Goal: Task Accomplishment & Management: Manage account settings

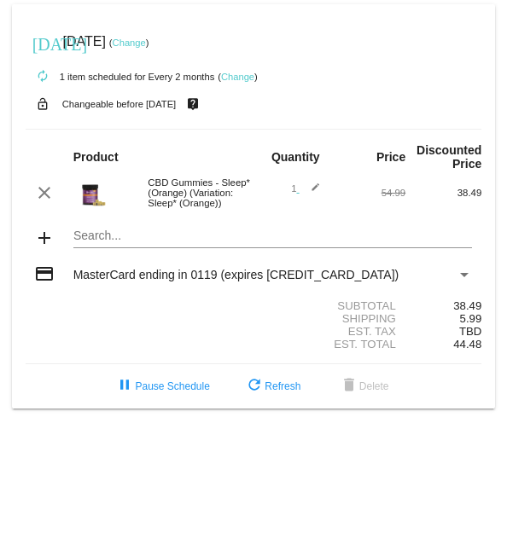
click at [249, 79] on link "Change" at bounding box center [237, 77] width 33 height 10
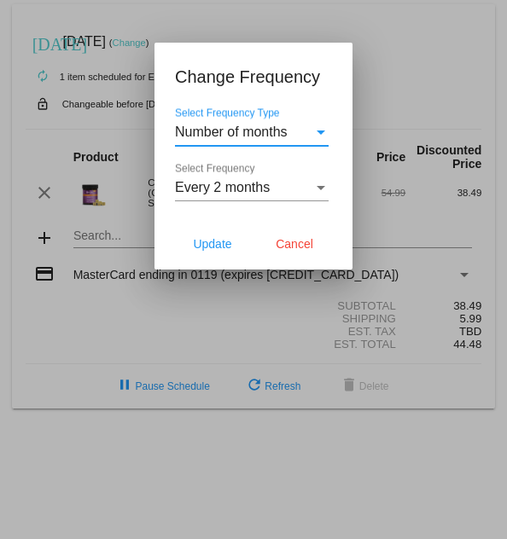
click at [322, 127] on div "Select Frequency" at bounding box center [321, 188] width 9 height 4
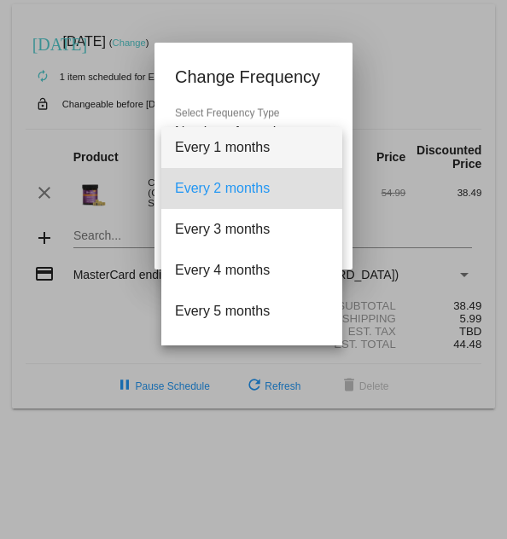
click at [229, 127] on span "Every 1 months" at bounding box center [252, 147] width 154 height 41
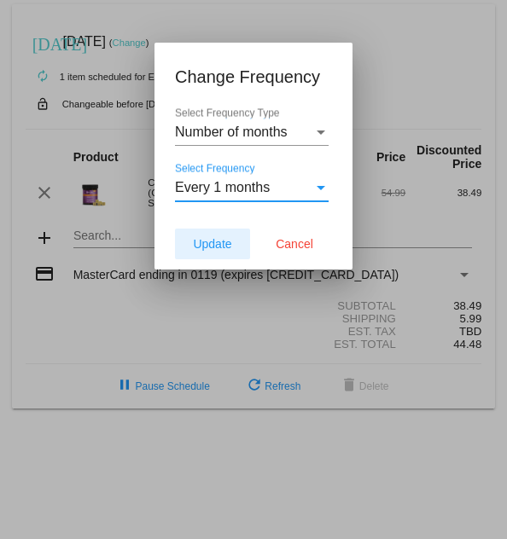
click at [210, 127] on span "Update" at bounding box center [212, 244] width 38 height 14
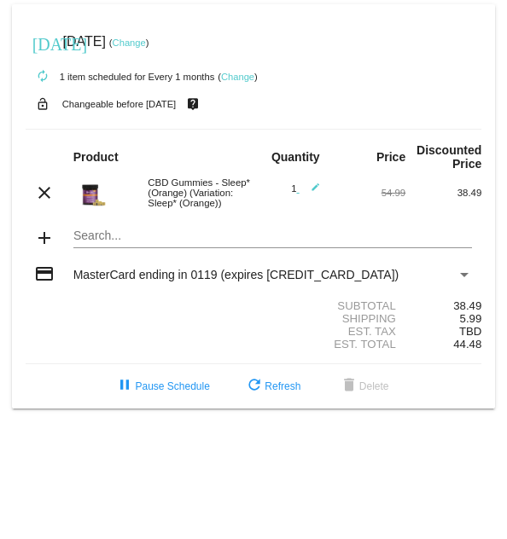
click at [146, 45] on link "Change" at bounding box center [129, 43] width 33 height 10
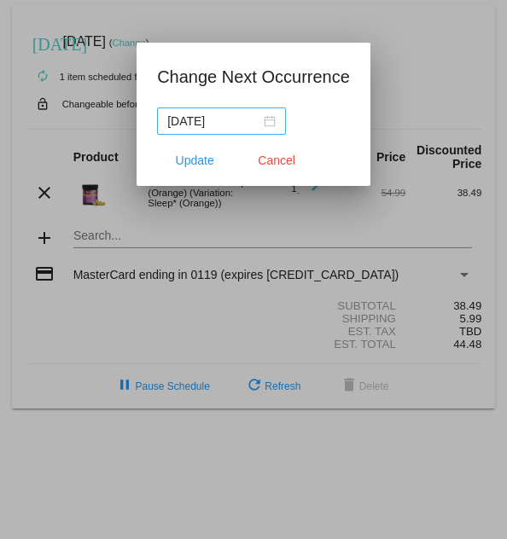
click at [262, 123] on div "[DATE]" at bounding box center [221, 121] width 108 height 19
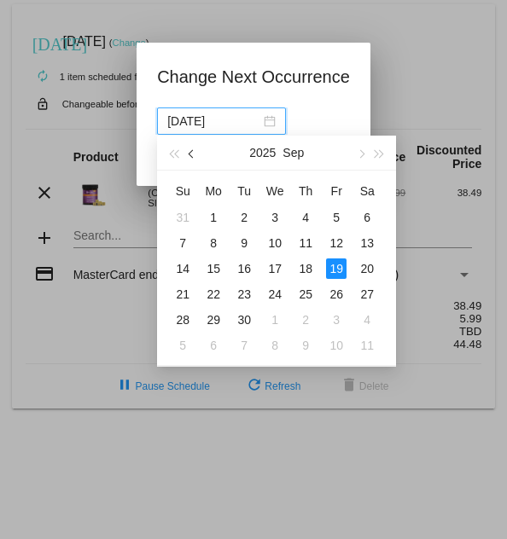
click at [191, 127] on span "button" at bounding box center [193, 154] width 9 height 9
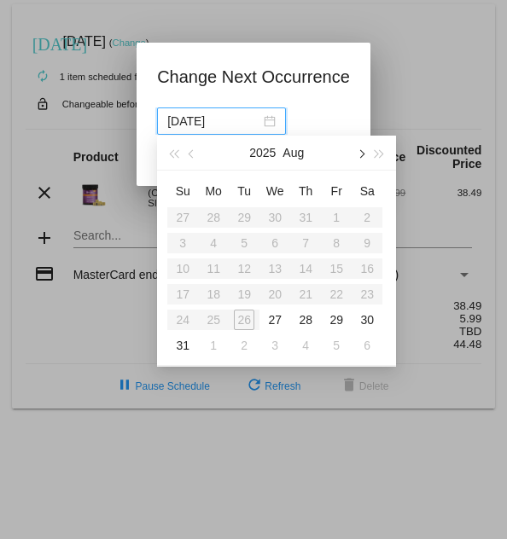
click at [363, 127] on span "button" at bounding box center [361, 154] width 9 height 9
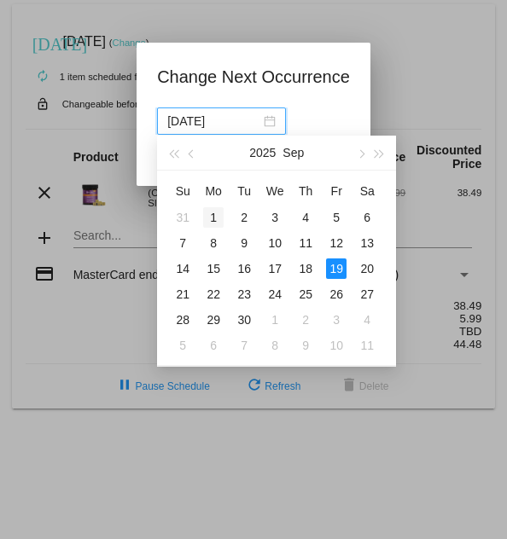
click at [221, 127] on div "1" at bounding box center [213, 217] width 20 height 20
type input "[DATE]"
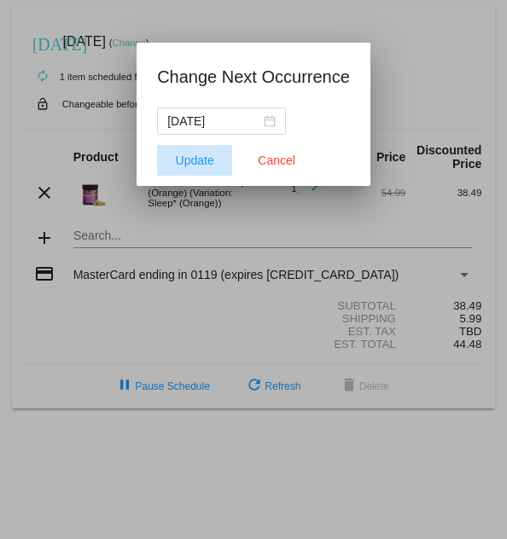
click at [206, 127] on span "Update" at bounding box center [195, 161] width 38 height 14
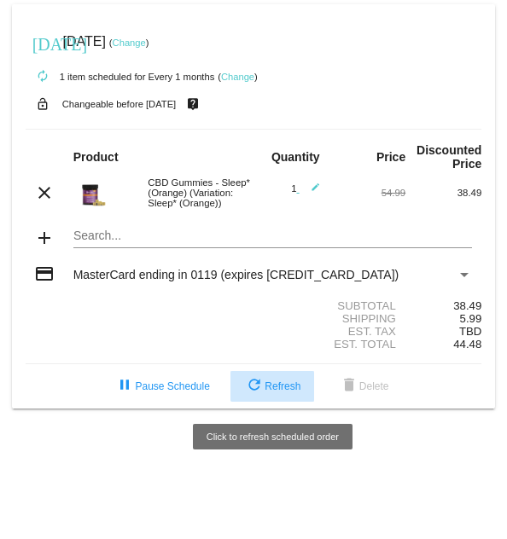
click at [274, 127] on span "refresh Refresh" at bounding box center [272, 387] width 56 height 12
